Goal: Information Seeking & Learning: Check status

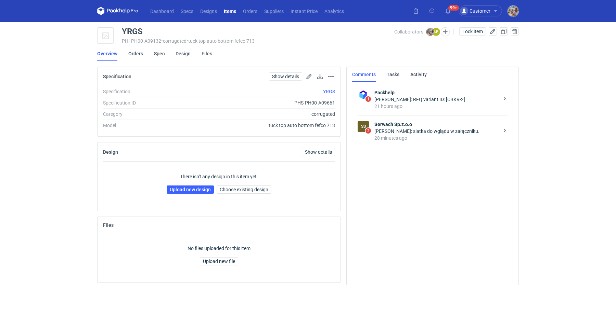
click at [407, 138] on div "28 minutes ago" at bounding box center [436, 138] width 125 height 7
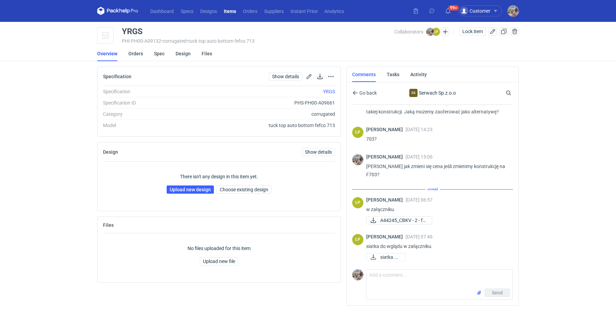
scroll to position [223, 0]
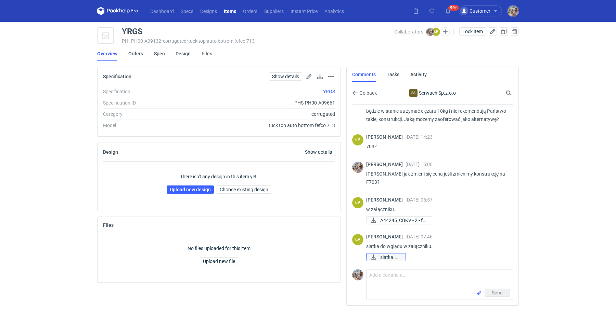
click at [393, 256] on span "siatka.png" at bounding box center [390, 258] width 20 height 8
click at [408, 221] on span "A44245_CBKV - 2 - fe..." at bounding box center [403, 221] width 46 height 8
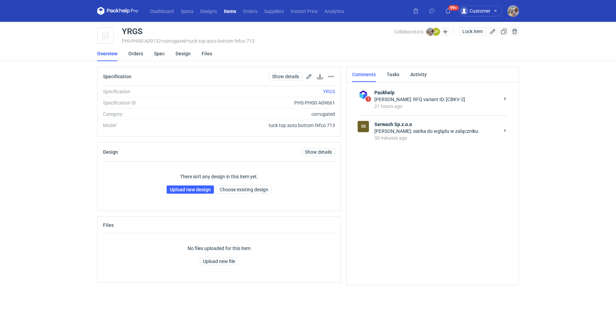
click at [403, 131] on div "[PERSON_NAME]: siatka do wglądu w załączniku." at bounding box center [436, 131] width 125 height 7
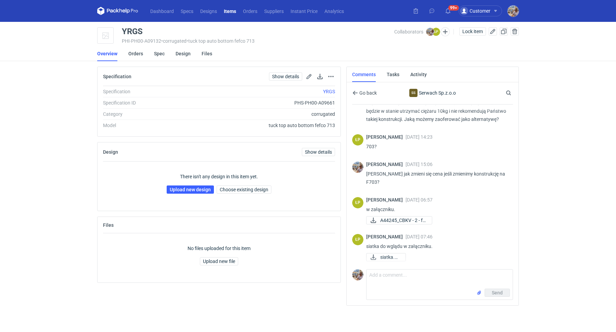
scroll to position [222, 0]
